Goal: Task Accomplishment & Management: Use online tool/utility

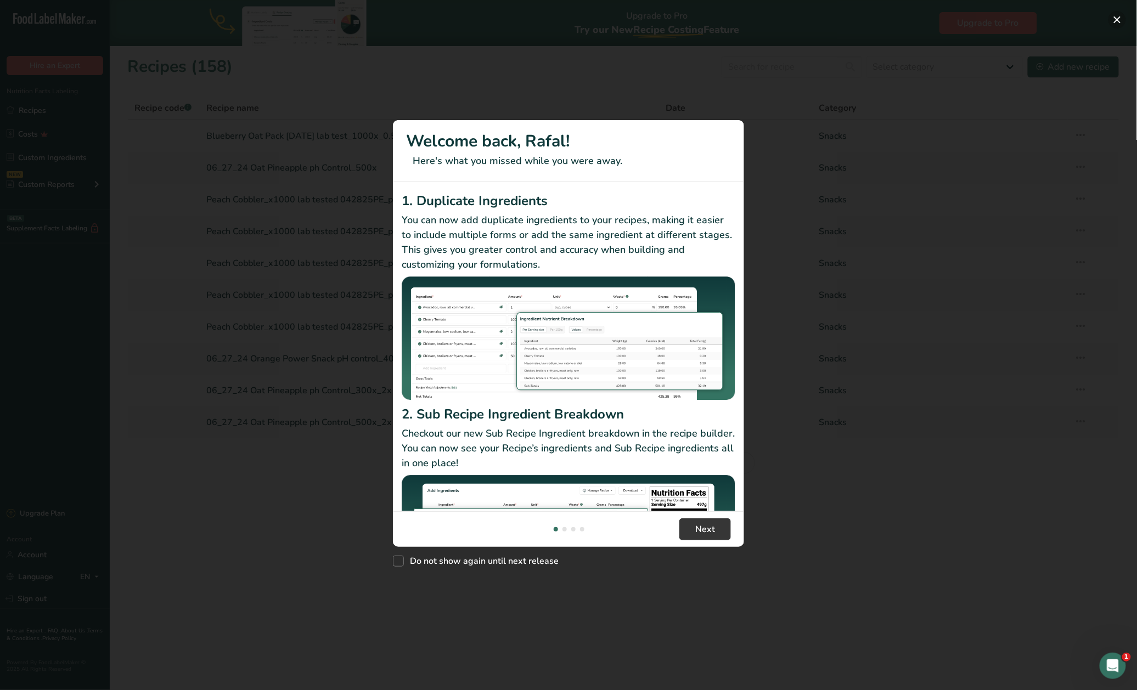
click at [1119, 21] on button "New Features" at bounding box center [1117, 20] width 18 height 18
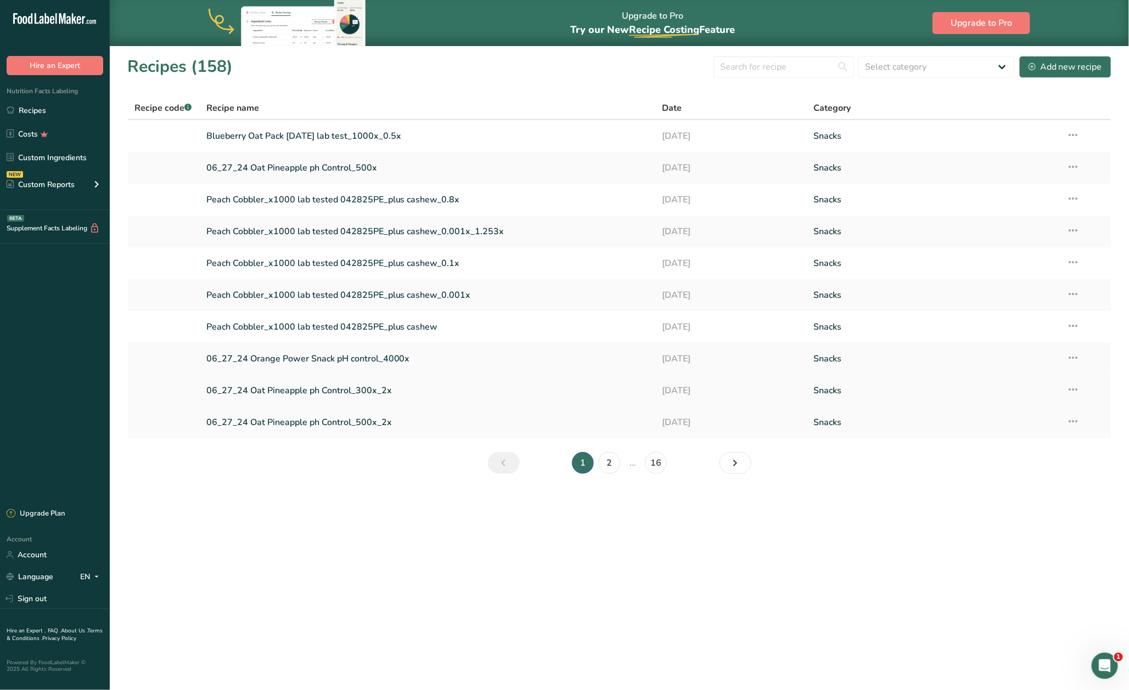
click at [332, 390] on link "06_27_24 Oat Pineapple ph Control_300x_2x" at bounding box center [427, 390] width 442 height 23
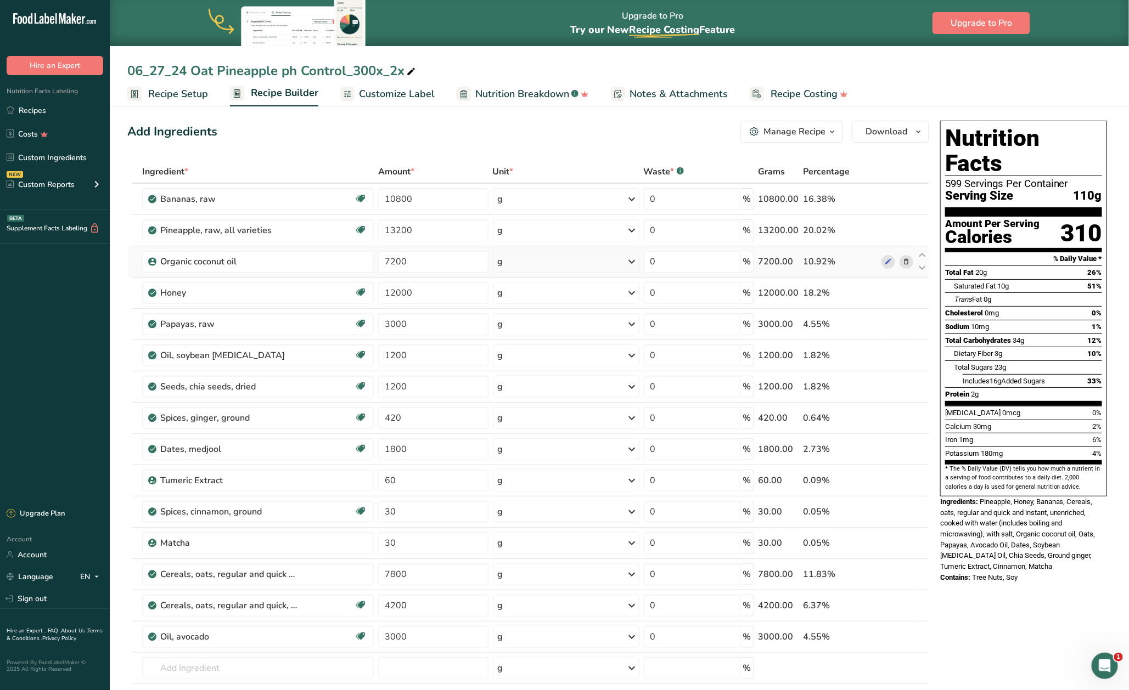
scroll to position [55, 0]
